Goal: Transaction & Acquisition: Purchase product/service

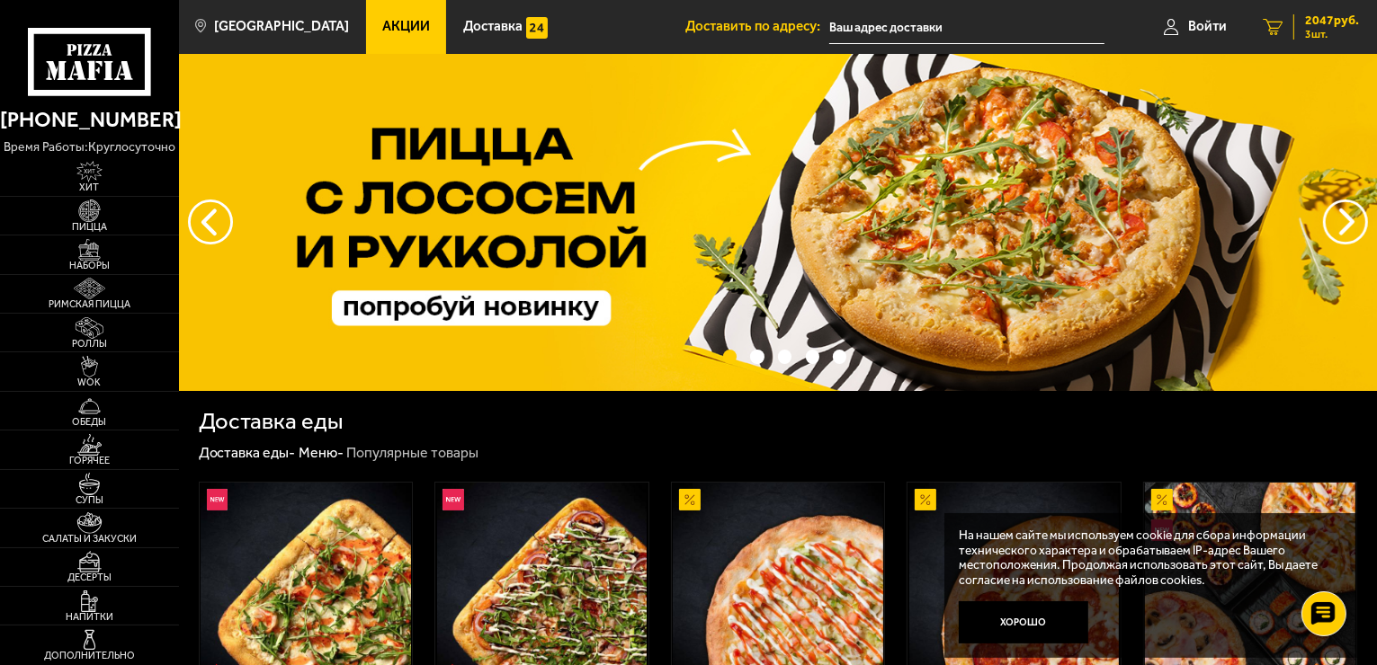
click at [1306, 20] on span "2047 руб." at bounding box center [1332, 20] width 54 height 13
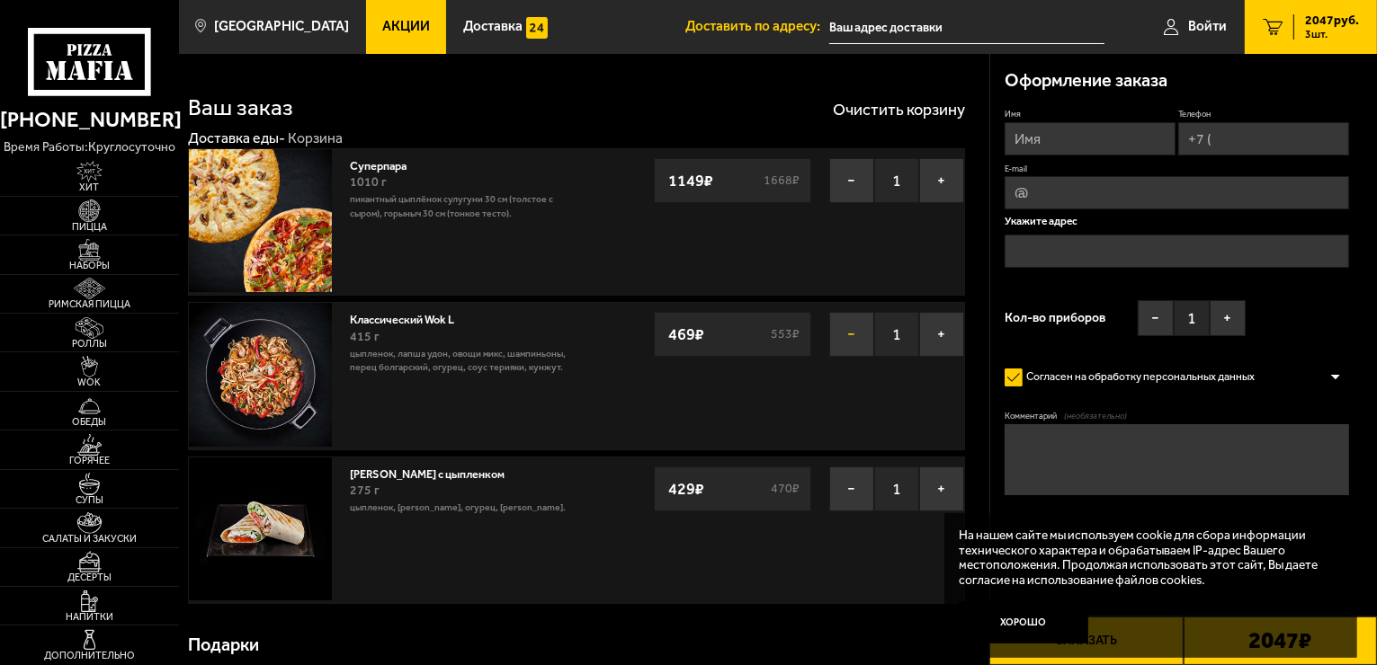
click at [844, 342] on button "−" at bounding box center [851, 334] width 45 height 45
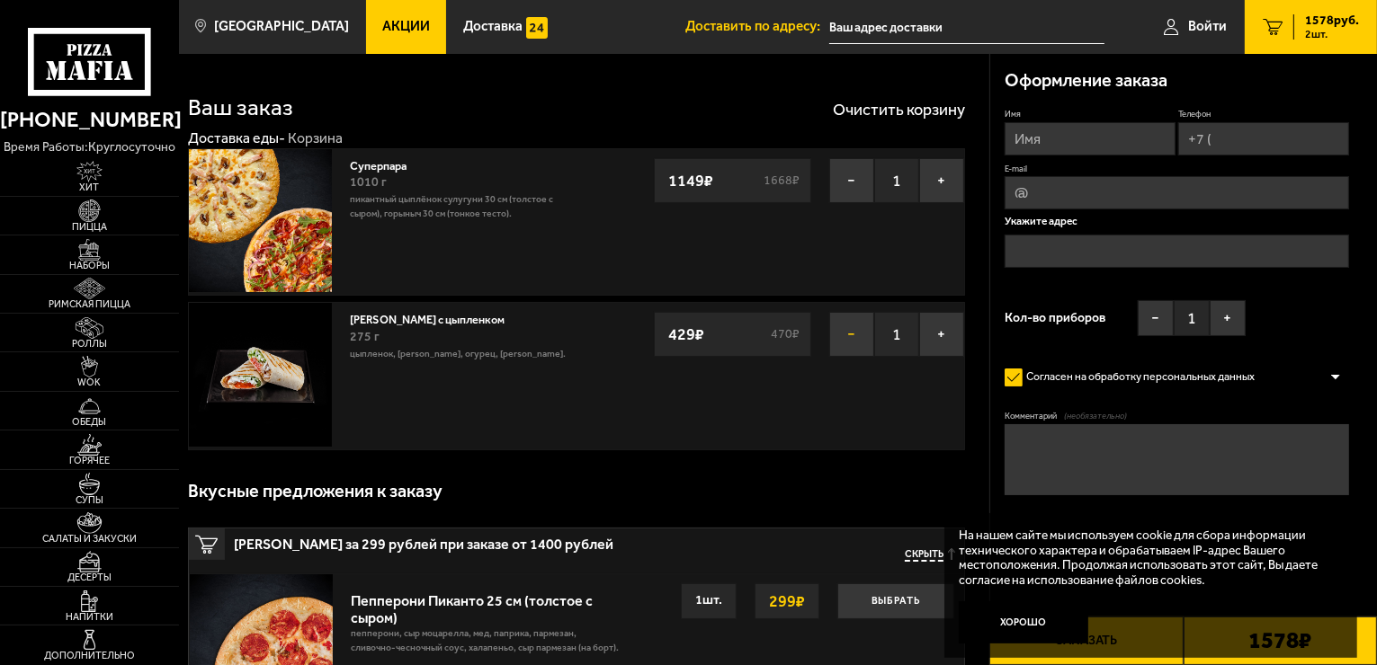
click at [853, 343] on button "−" at bounding box center [851, 334] width 45 height 45
